Goal: Ask a question

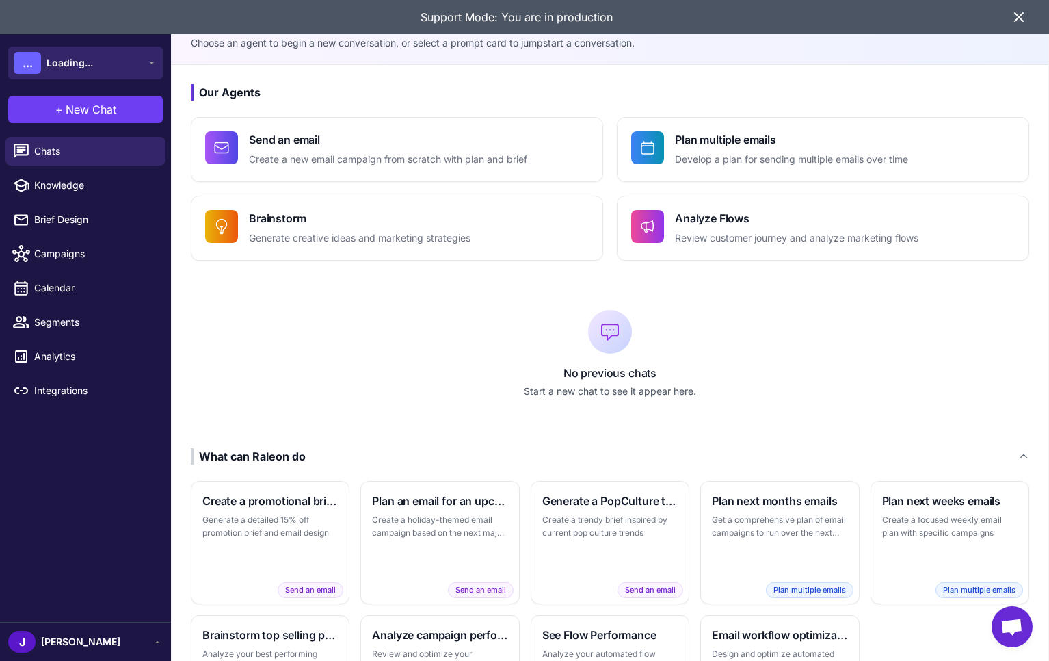
click at [126, 61] on button "... Loading..." at bounding box center [85, 63] width 155 height 33
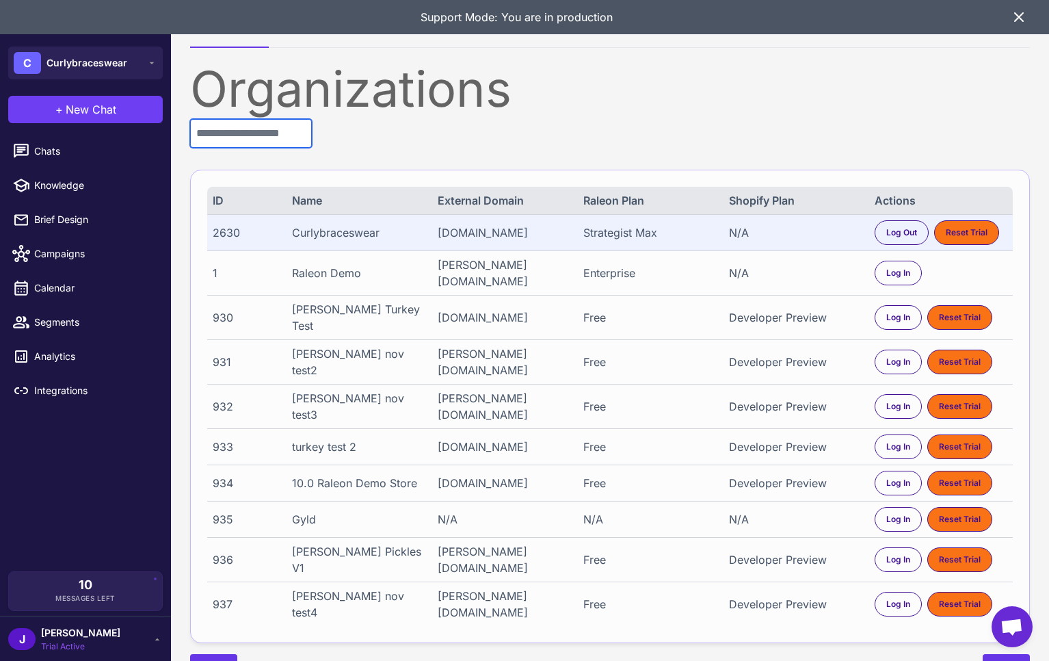
click at [244, 141] on input "text" at bounding box center [251, 133] width 122 height 29
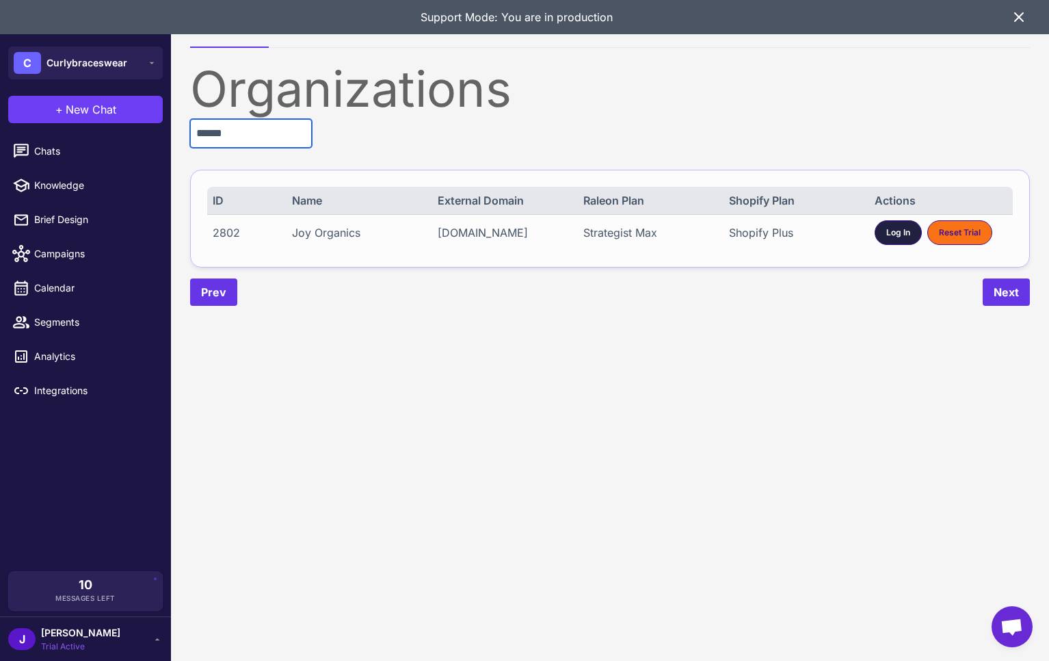
type input "******"
click at [888, 226] on span "Log In" at bounding box center [898, 232] width 24 height 12
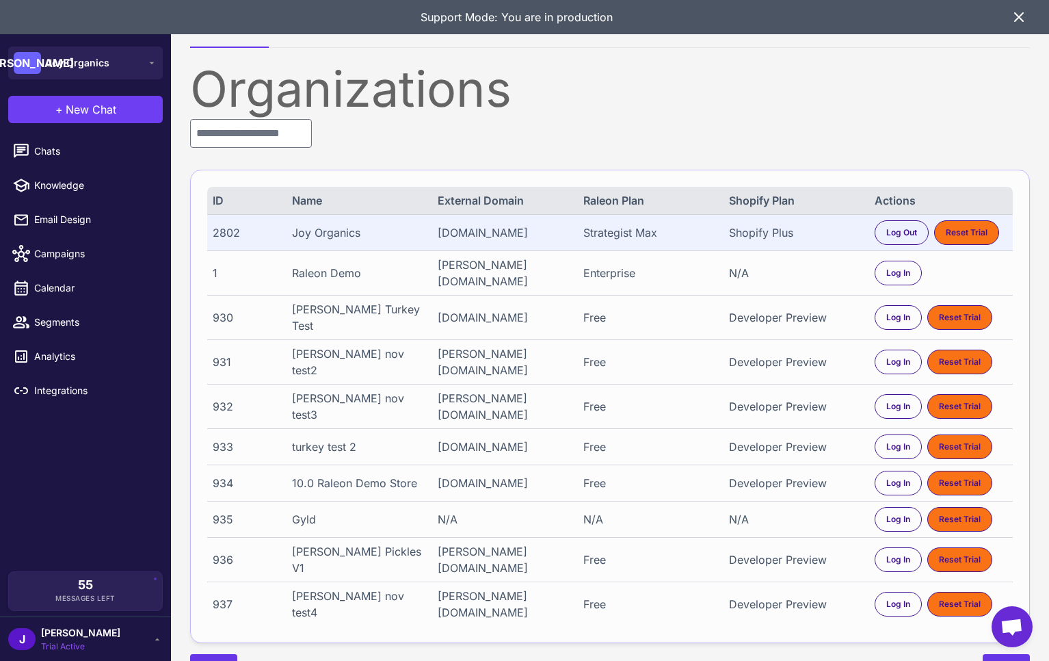
click at [108, 635] on div "J Jay Trial Active" at bounding box center [85, 638] width 155 height 27
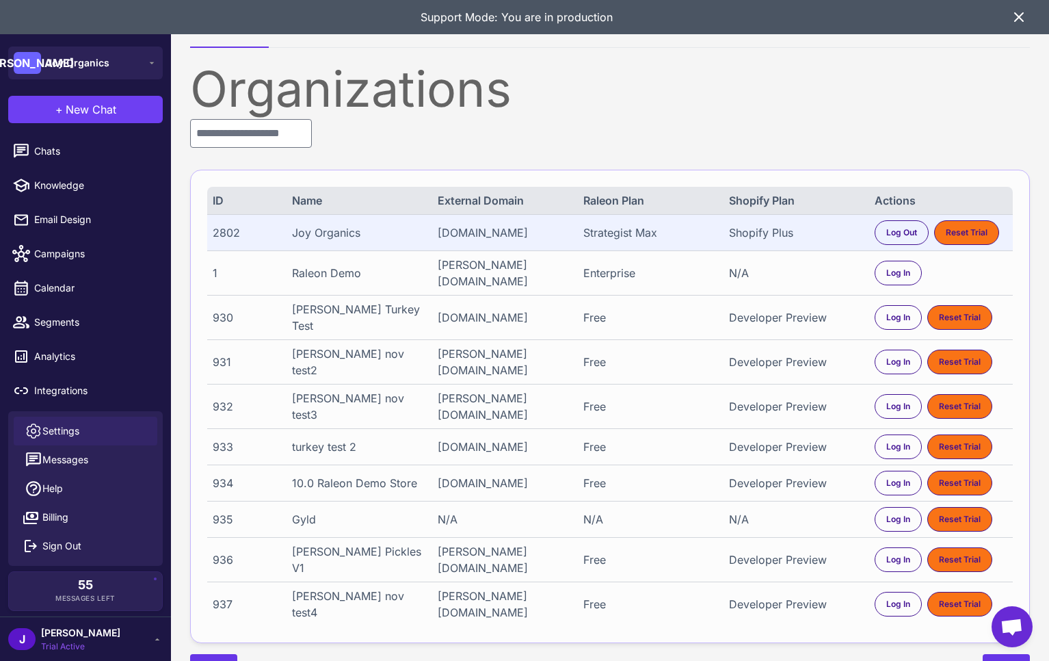
click at [66, 426] on span "Settings" at bounding box center [60, 430] width 37 height 15
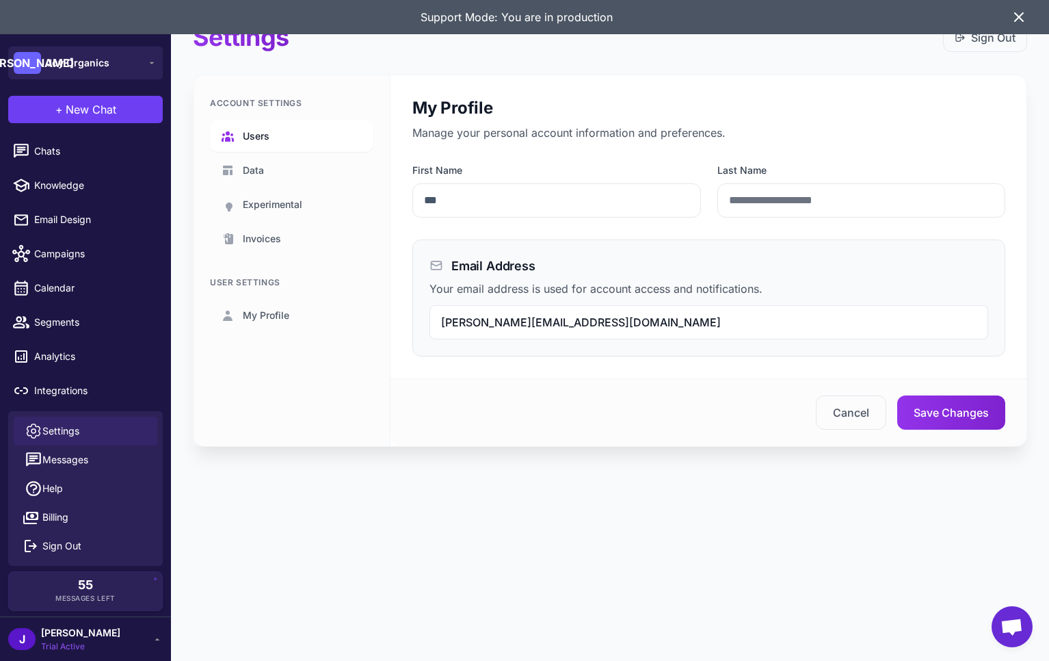
click at [259, 132] on span "Users" at bounding box center [256, 136] width 27 height 15
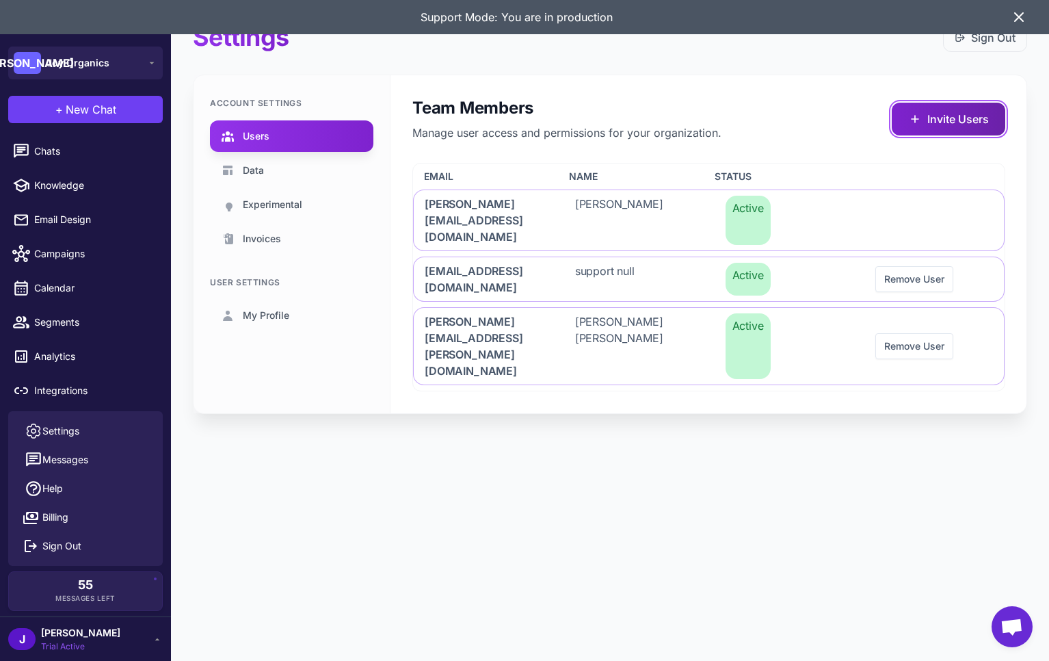
click at [931, 119] on button "Invite Users" at bounding box center [949, 119] width 114 height 33
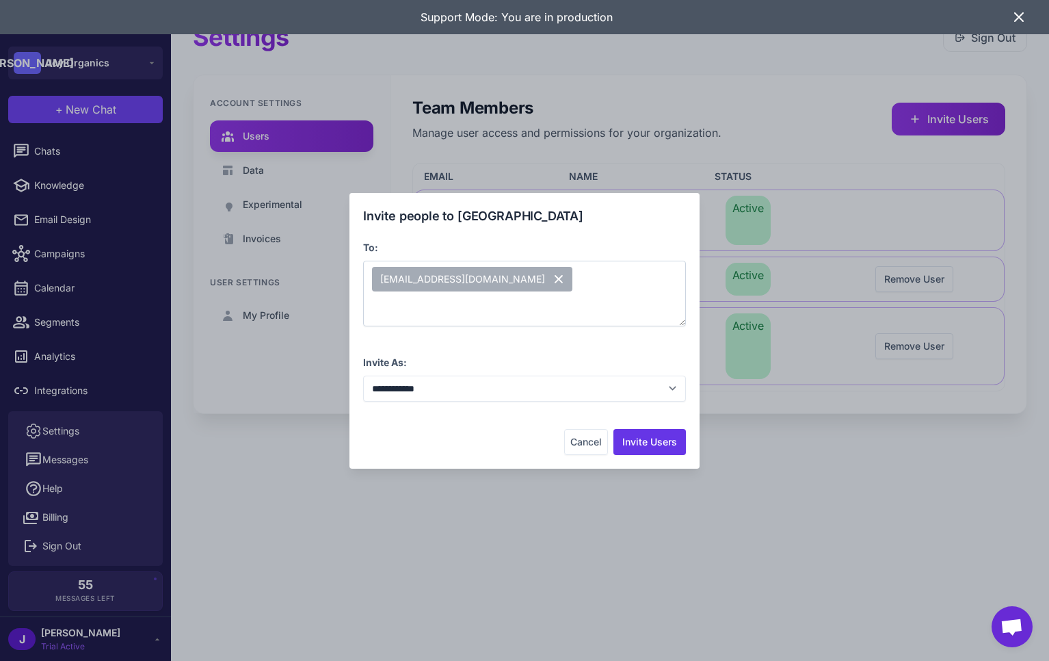
click at [492, 317] on div "sanja@undergroundecom.com" at bounding box center [524, 294] width 323 height 66
click at [425, 391] on select "**********" at bounding box center [524, 388] width 323 height 26
select select "**********"
click at [363, 375] on select "**********" at bounding box center [524, 388] width 323 height 26
click at [644, 439] on button "Invite Users" at bounding box center [649, 442] width 72 height 26
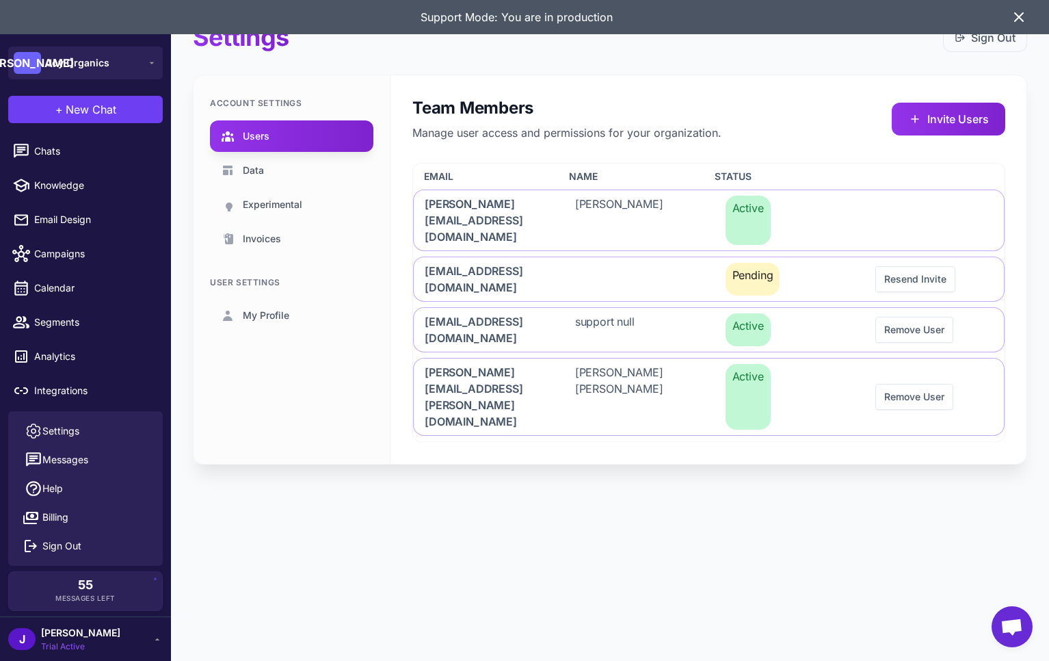
click at [1025, 18] on icon at bounding box center [1019, 17] width 16 height 16
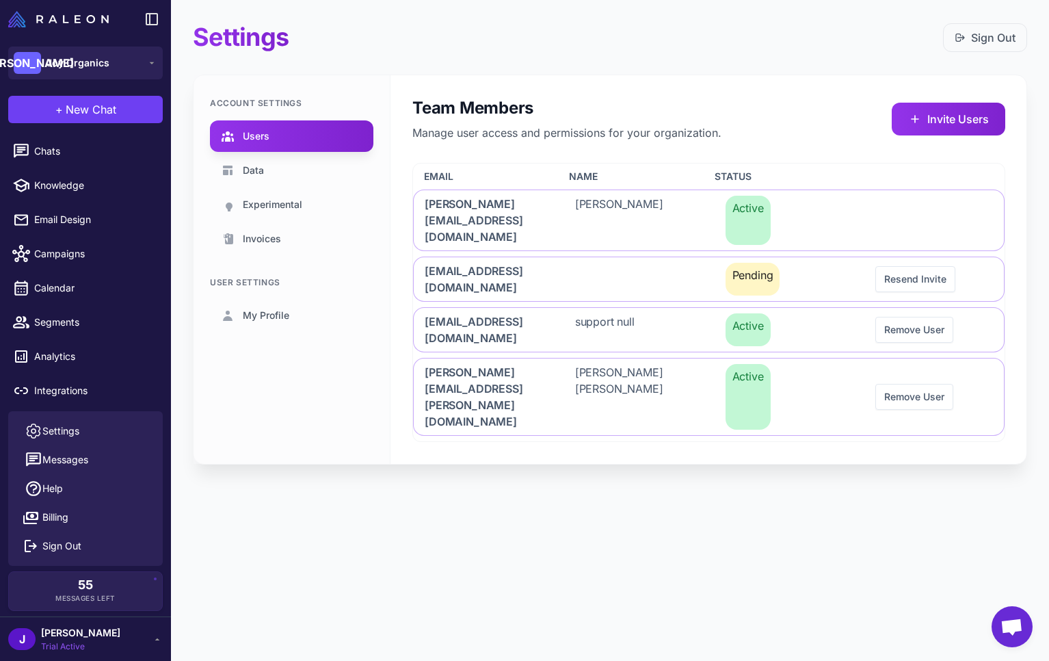
drag, startPoint x: 85, startPoint y: 106, endPoint x: 92, endPoint y: 120, distance: 15.6
click at [84, 106] on span "New Chat" at bounding box center [91, 109] width 51 height 16
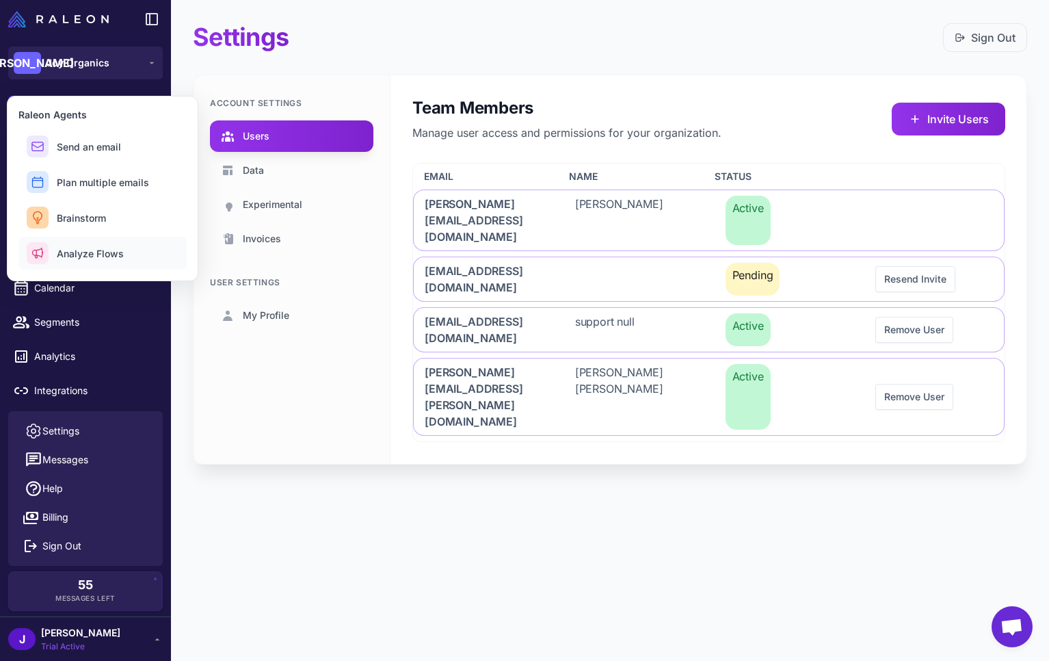
click at [83, 255] on span "Analyze Flows" at bounding box center [90, 253] width 67 height 14
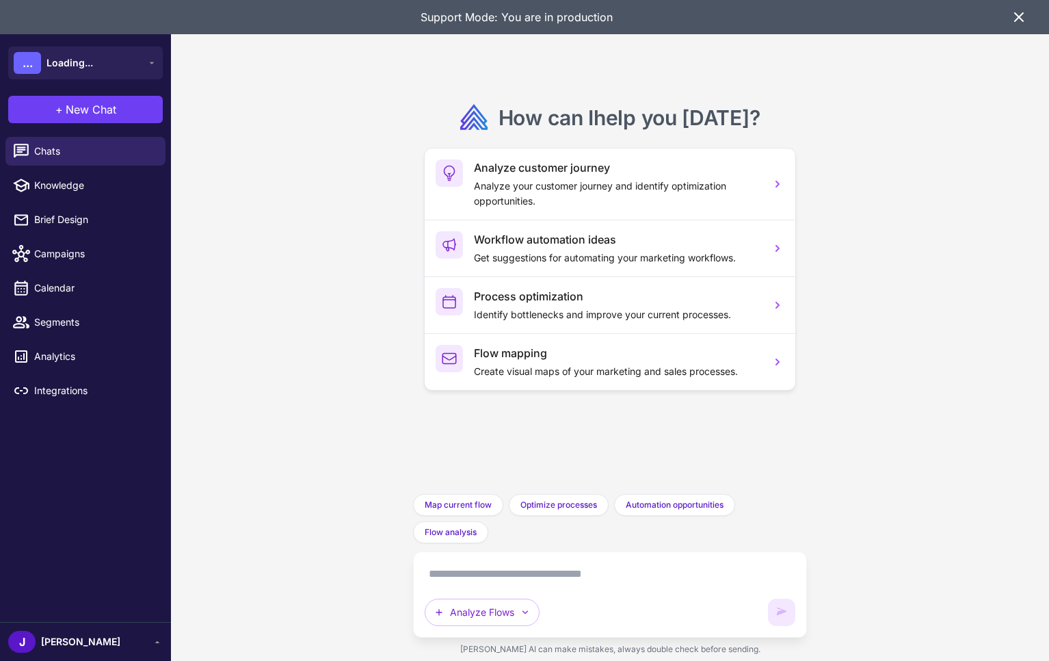
click at [468, 572] on textarea at bounding box center [610, 574] width 370 height 22
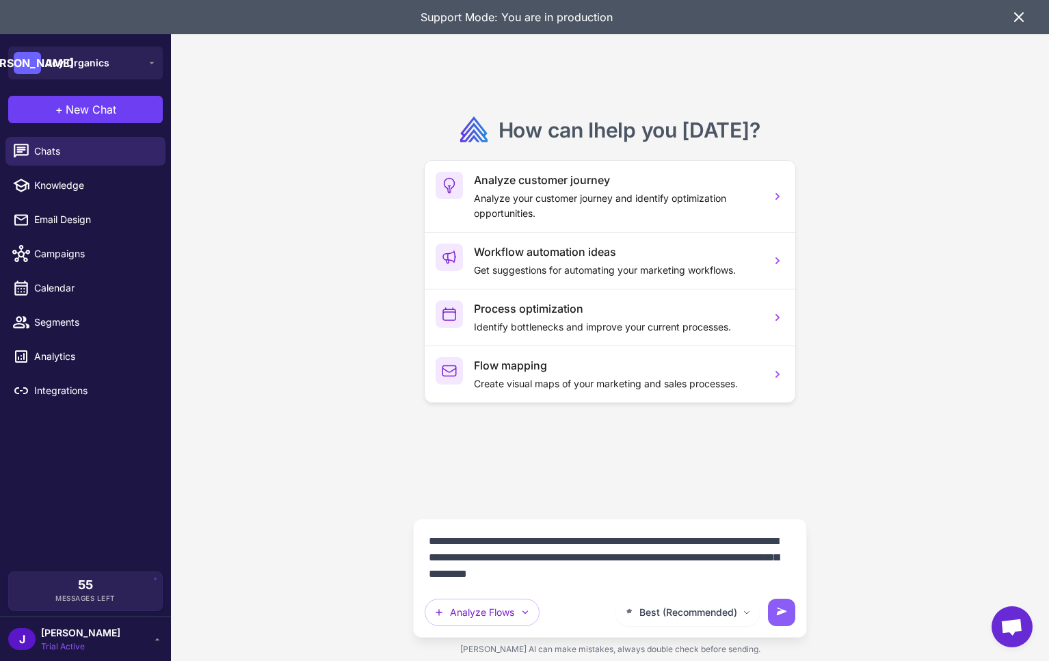
type textarea "**********"
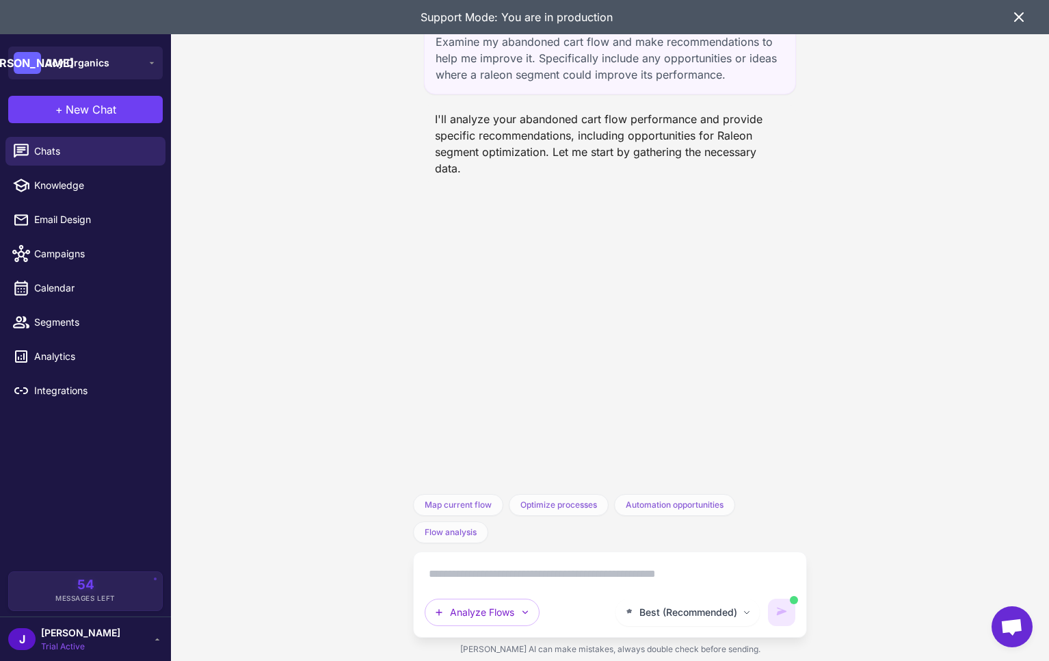
click at [1021, 19] on icon at bounding box center [1019, 17] width 8 height 8
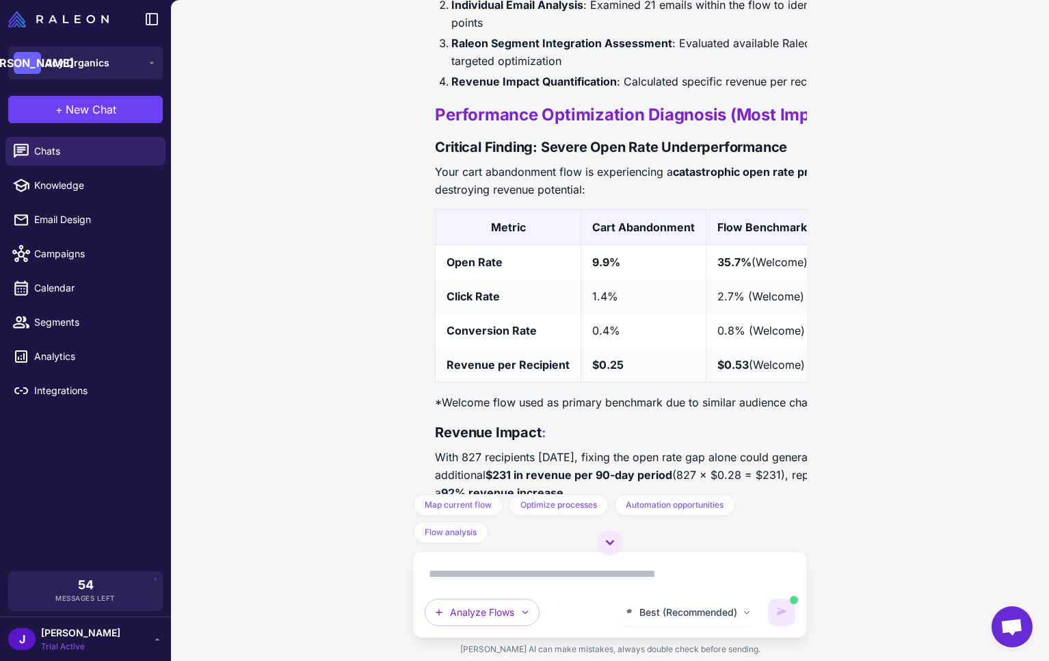
scroll to position [1126, 0]
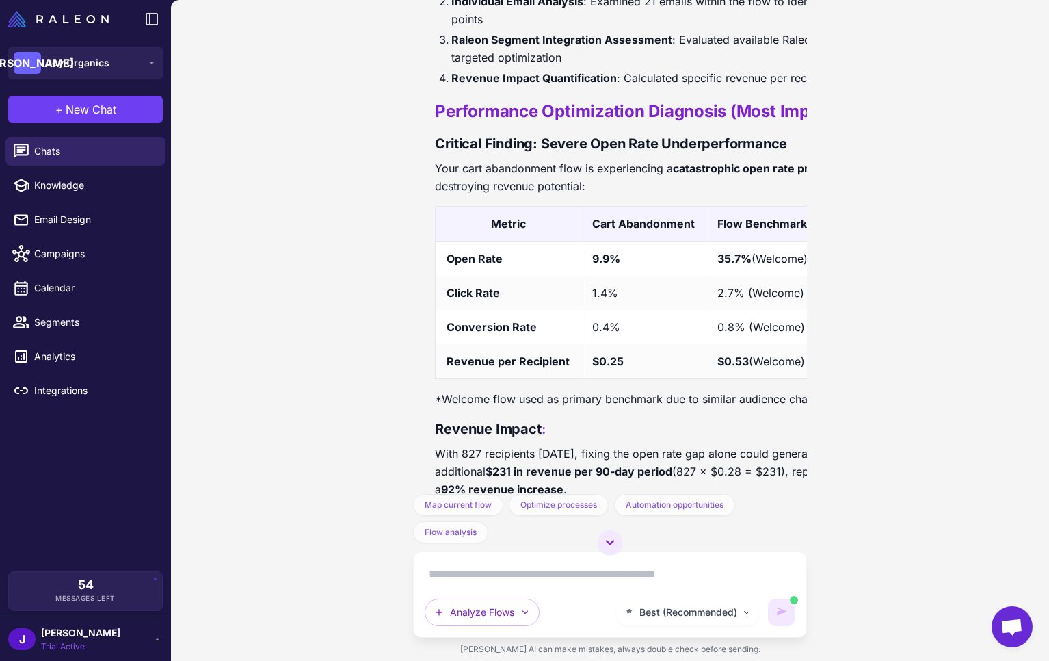
click at [343, 315] on div "Examine my abandoned cart flow and make recommendations to help me improve it. …" at bounding box center [610, 330] width 878 height 661
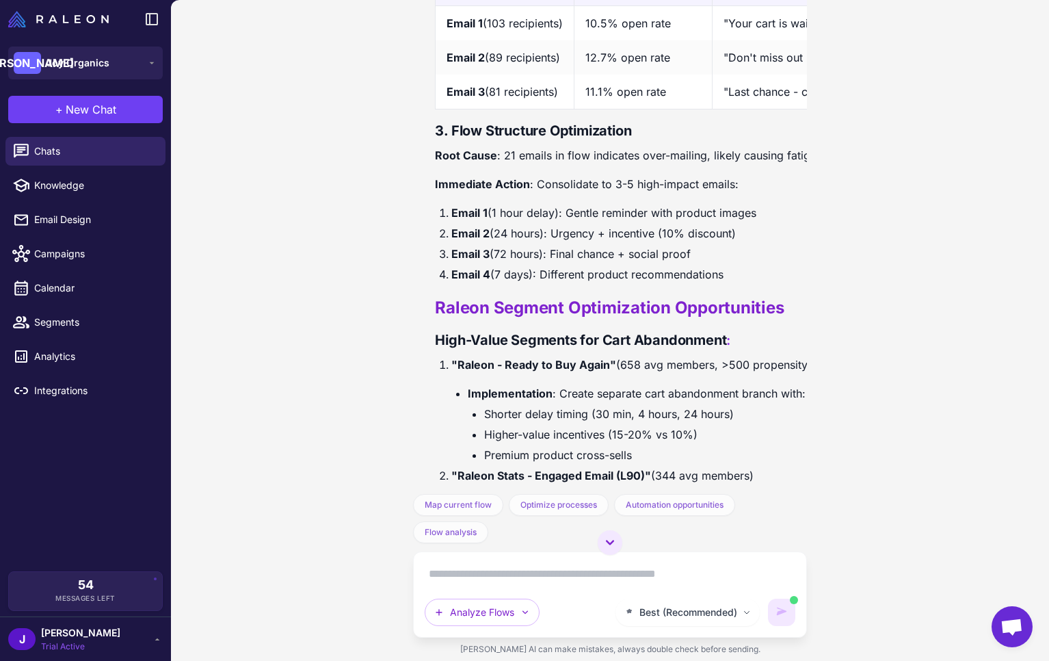
scroll to position [1985, 0]
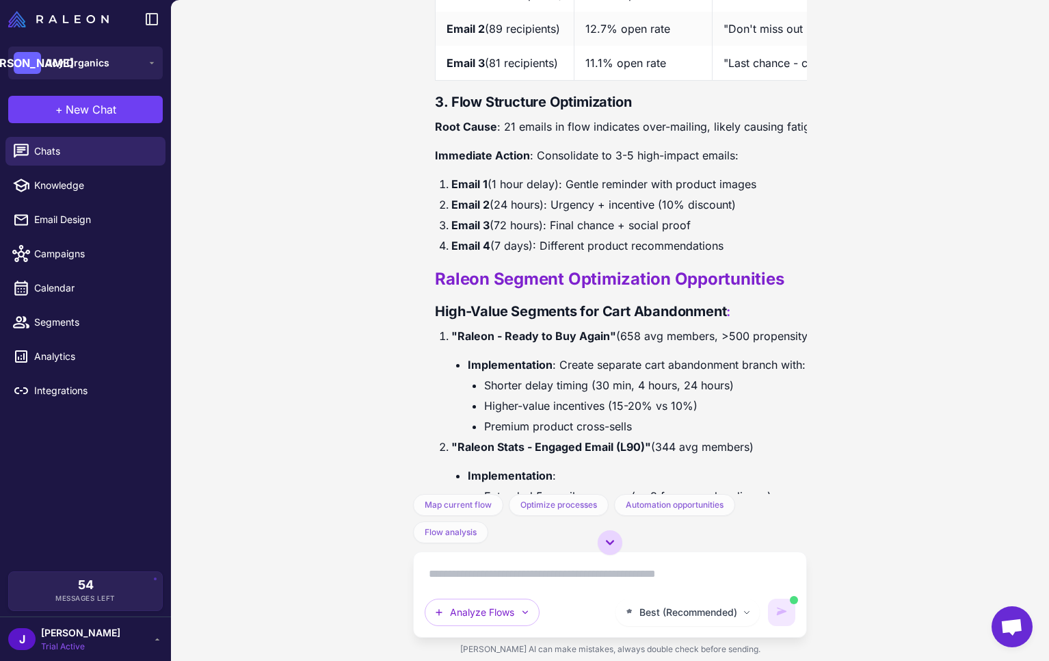
click at [613, 542] on icon at bounding box center [610, 542] width 16 height 16
click at [609, 543] on icon at bounding box center [610, 542] width 8 height 5
click at [610, 538] on icon at bounding box center [610, 542] width 16 height 16
click at [618, 537] on icon at bounding box center [610, 542] width 16 height 16
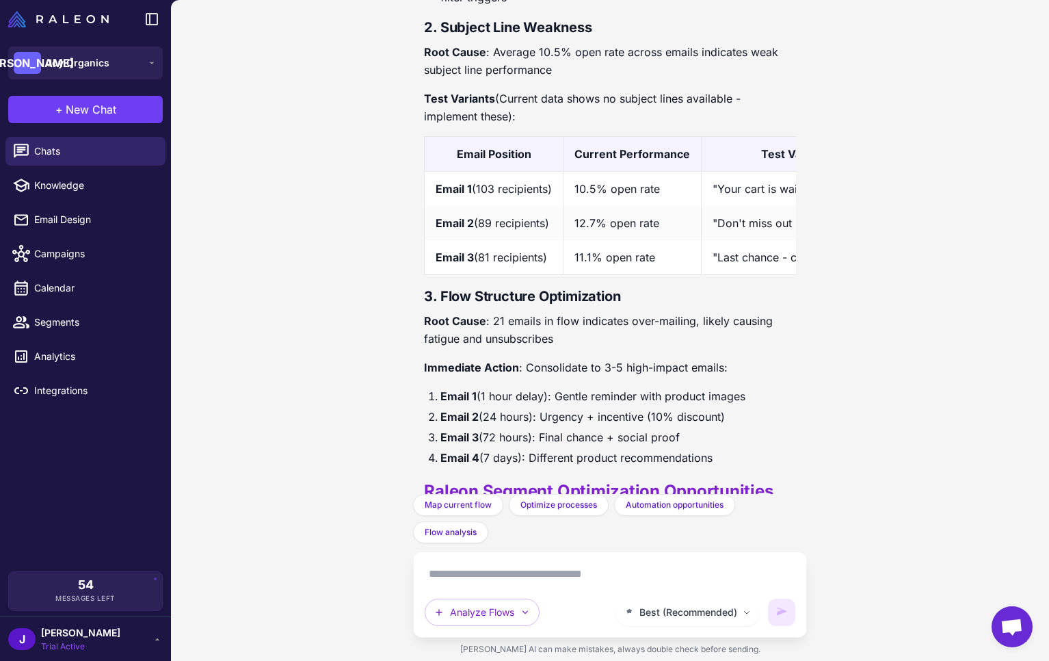
scroll to position [3496, 0]
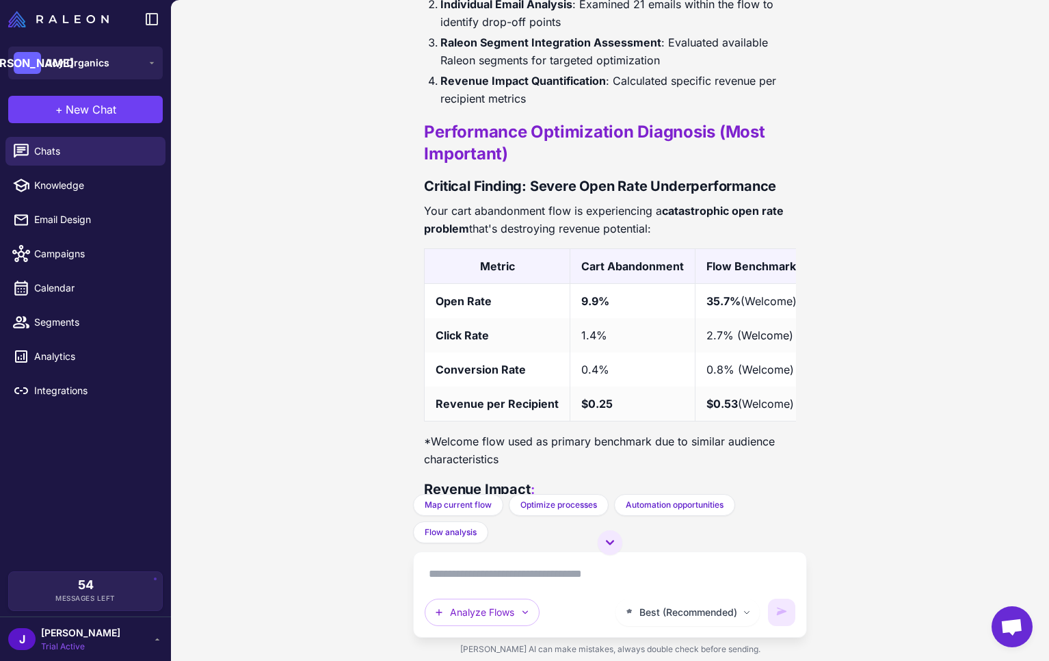
scroll to position [1147, 0]
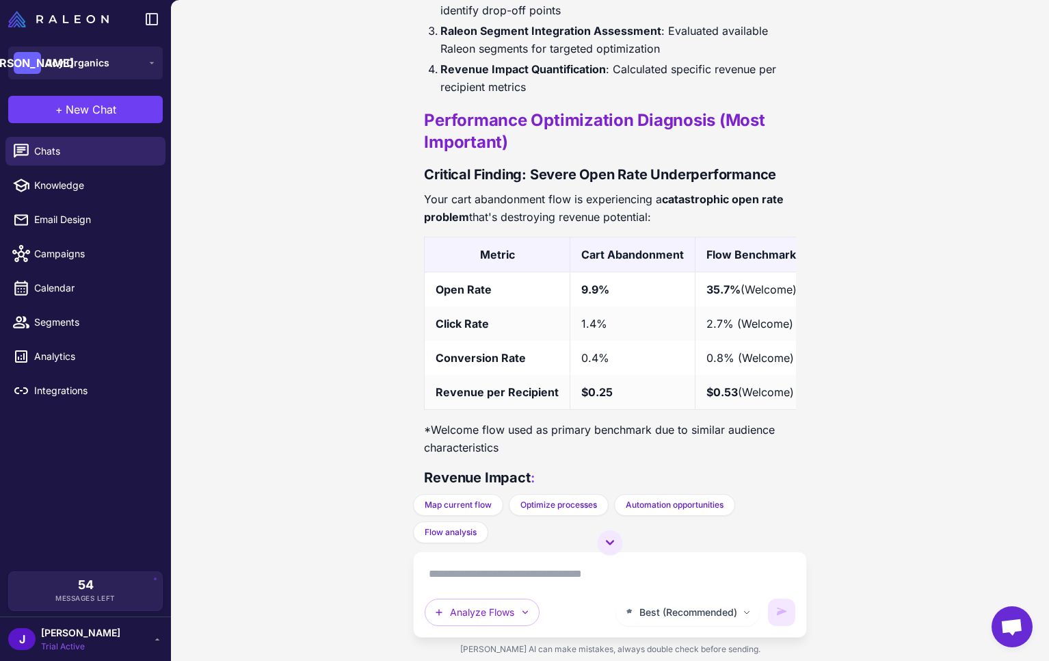
click at [317, 341] on div "Examine my abandoned cart flow and make recommendations to help me improve it. …" at bounding box center [610, 330] width 878 height 661
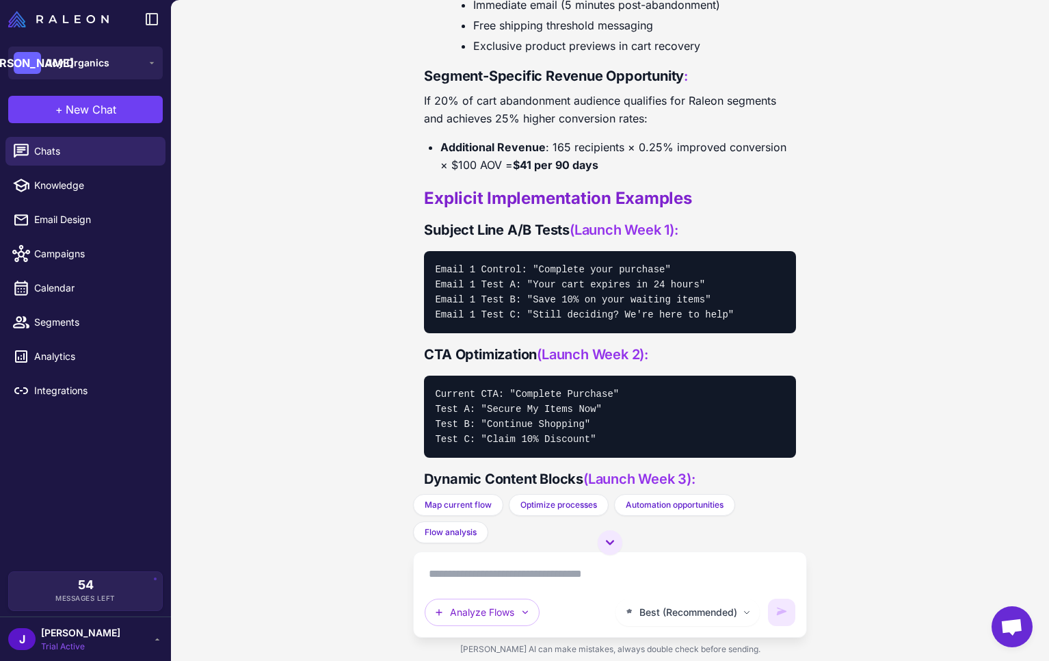
scroll to position [2836, 0]
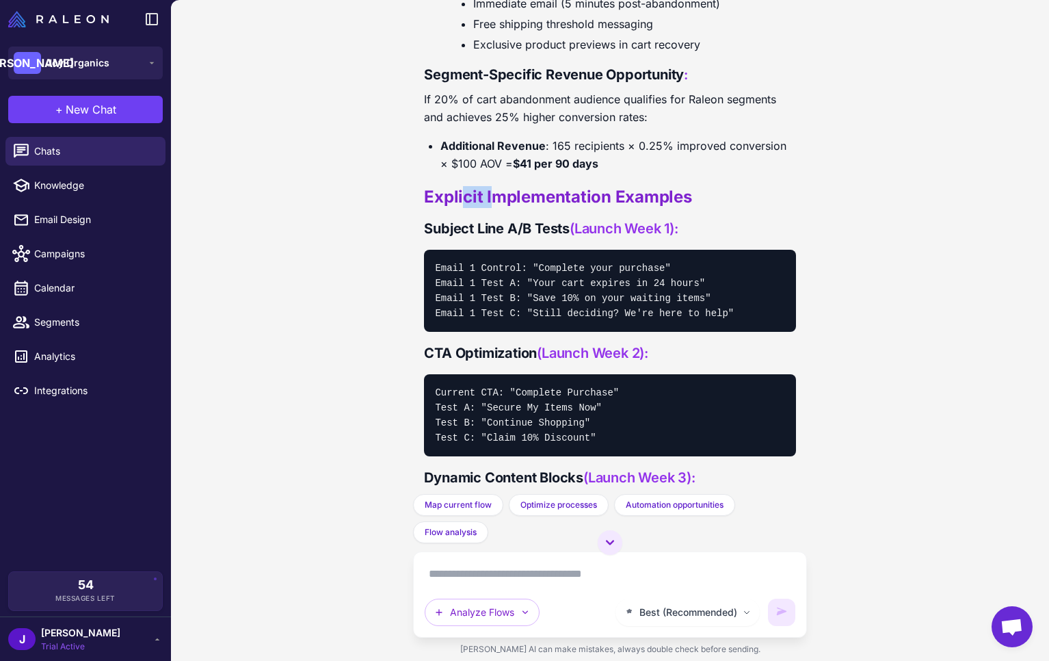
drag, startPoint x: 462, startPoint y: 201, endPoint x: 497, endPoint y: 199, distance: 34.3
click at [497, 199] on h2 "Explicit Implementation Examples" at bounding box center [609, 197] width 371 height 22
click at [869, 205] on div "Examine my abandoned cart flow and make recommendations to help me improve it. …" at bounding box center [610, 330] width 878 height 661
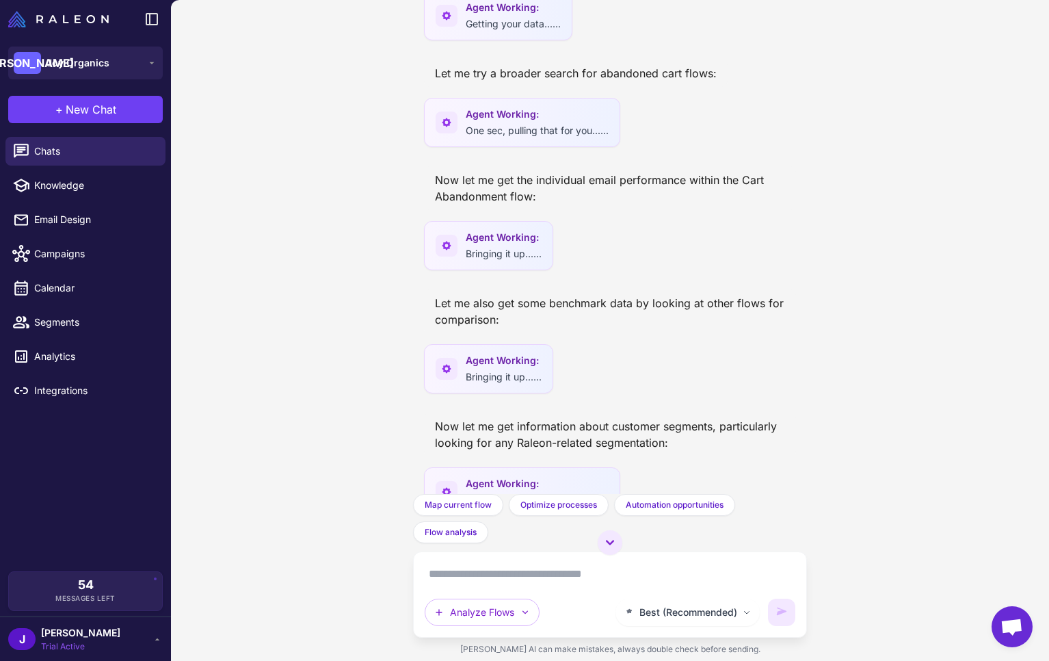
scroll to position [0, 0]
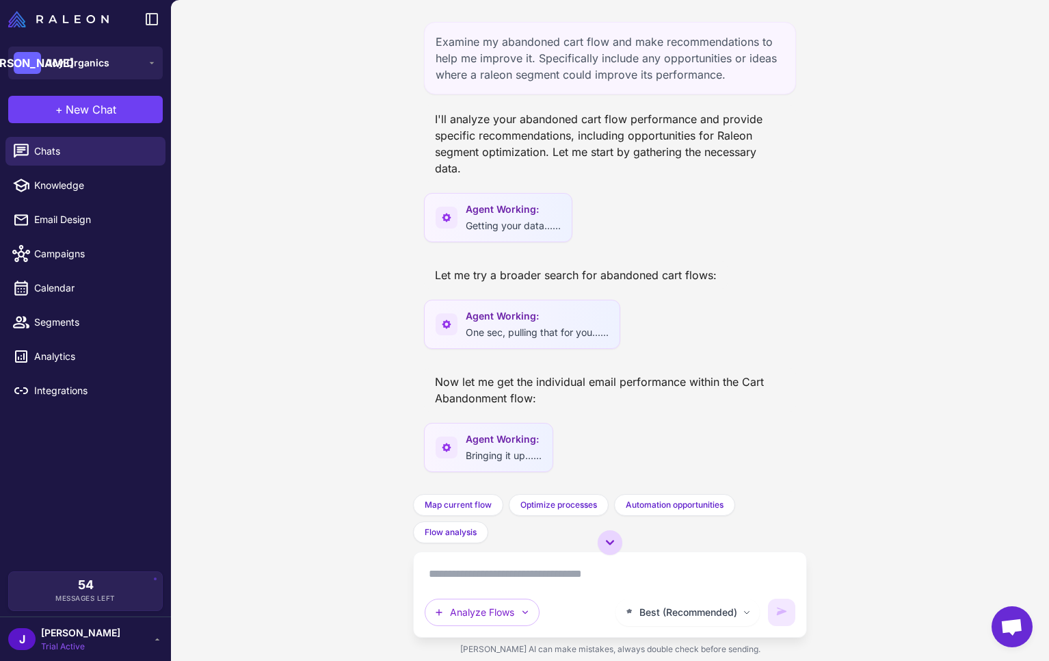
click at [608, 544] on icon at bounding box center [610, 542] width 16 height 16
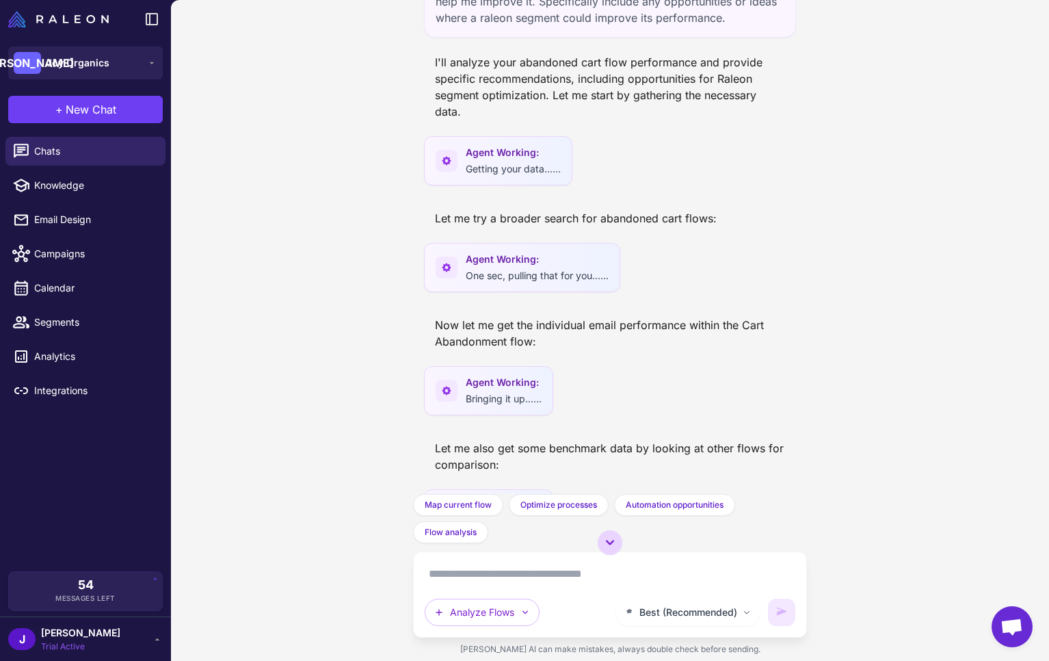
click at [608, 544] on icon at bounding box center [610, 542] width 16 height 16
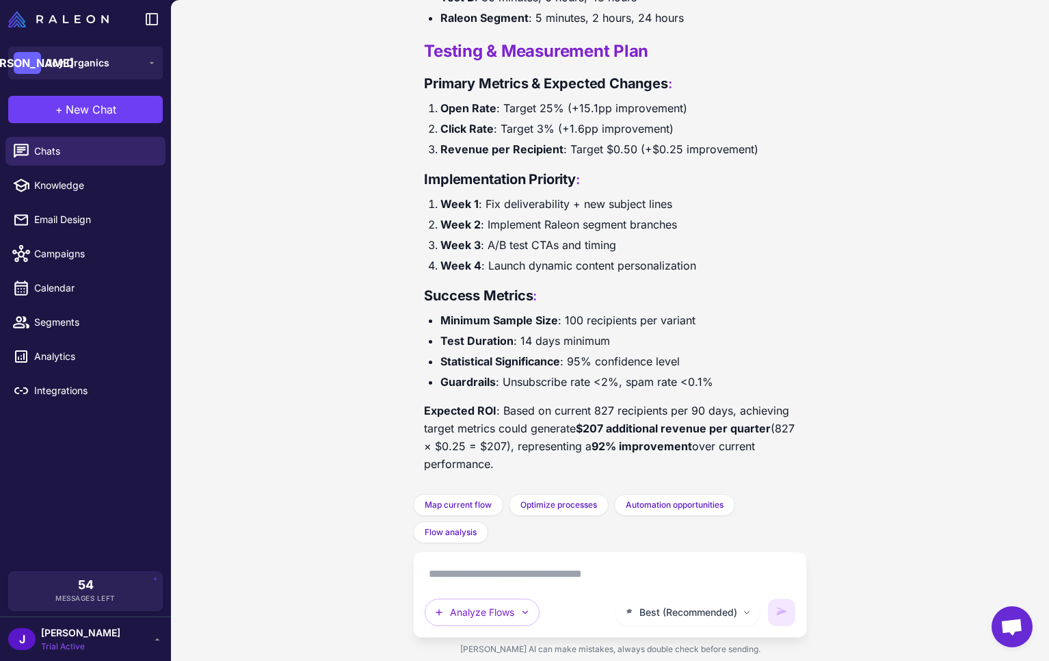
scroll to position [3496, 0]
click at [457, 577] on textarea at bounding box center [610, 574] width 370 height 22
click at [470, 581] on textarea at bounding box center [610, 574] width 370 height 22
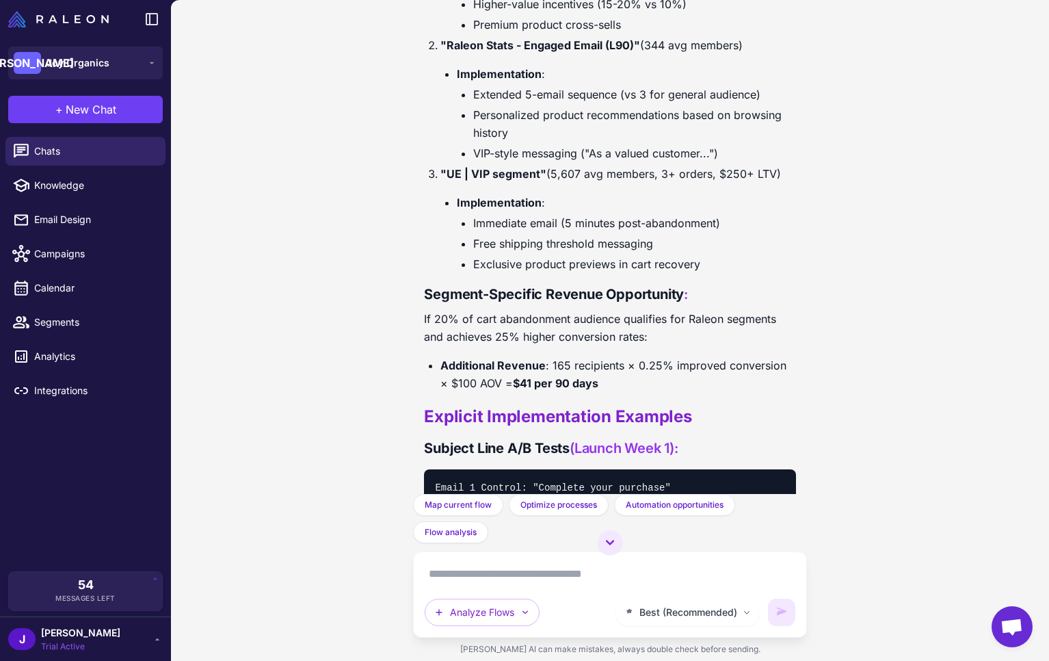
scroll to position [2618, 0]
click at [567, 154] on li "VIP-style messaging ("As a valued customer...")" at bounding box center [634, 152] width 322 height 18
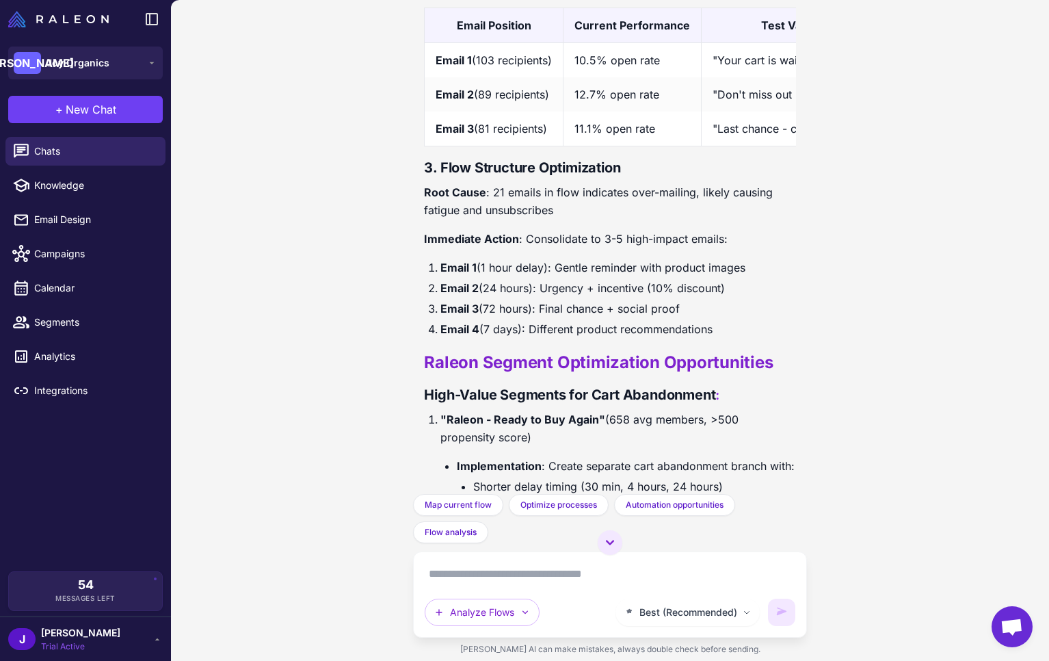
scroll to position [2008, 0]
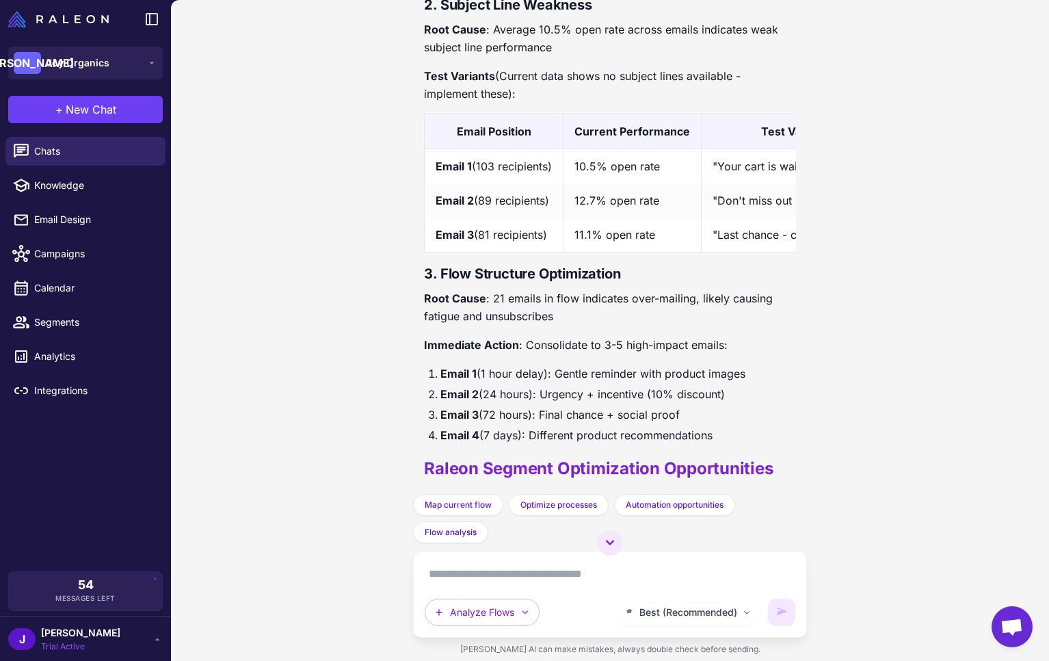
drag, startPoint x: 241, startPoint y: 236, endPoint x: 252, endPoint y: 235, distance: 11.0
click at [236, 237] on div "Examine my abandoned cart flow and make recommendations to help me improve it. …" at bounding box center [610, 330] width 878 height 661
click at [95, 111] on span "New Chat" at bounding box center [91, 109] width 51 height 16
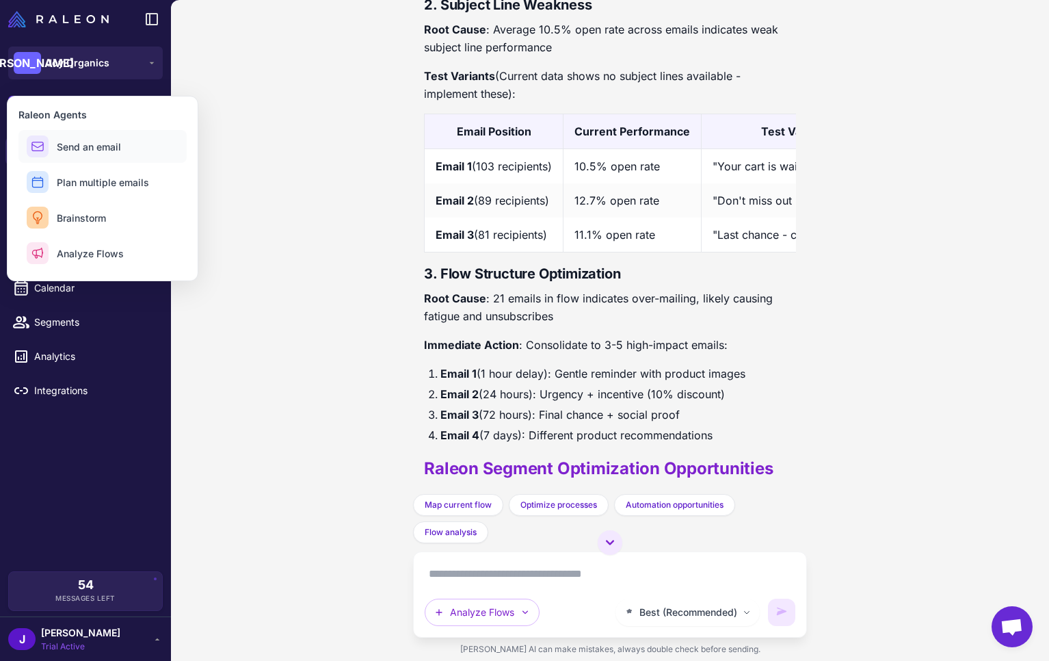
click at [92, 142] on span "Send an email" at bounding box center [89, 147] width 64 height 14
